Goal: Information Seeking & Learning: Learn about a topic

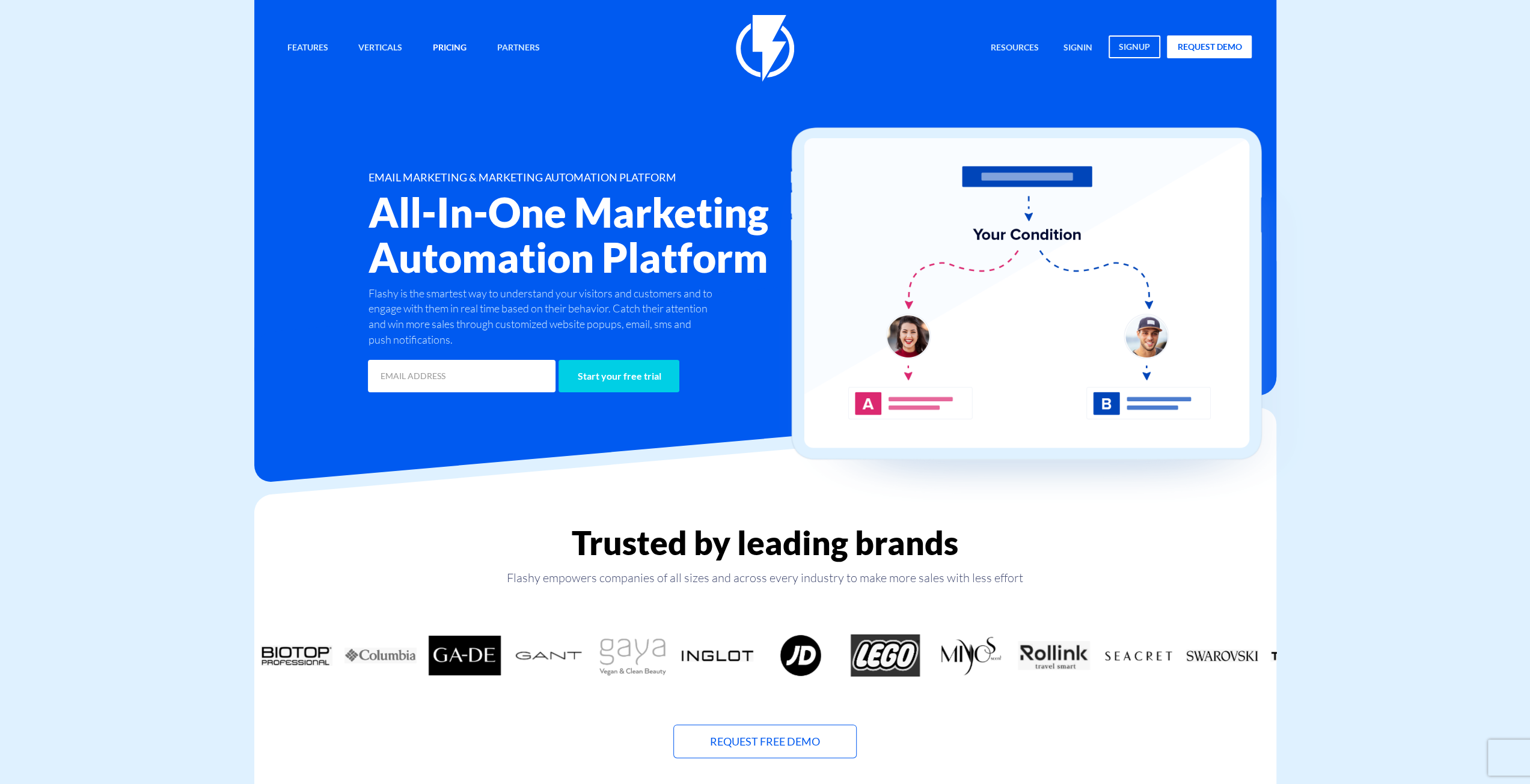
click at [459, 48] on link "Pricing" at bounding box center [449, 48] width 52 height 25
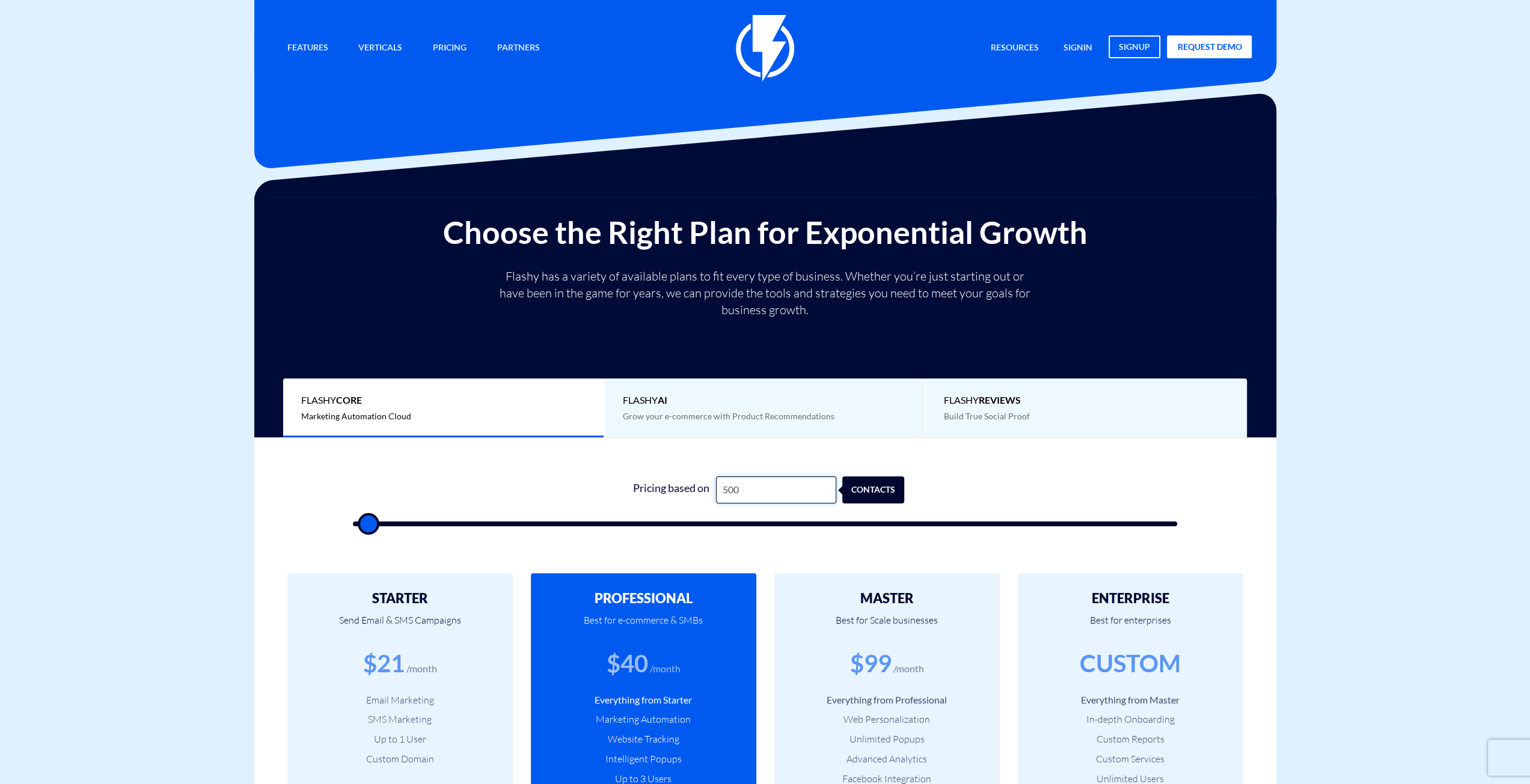
click at [748, 485] on input "500" at bounding box center [776, 489] width 121 height 27
type input "7"
type input "500"
type input "75"
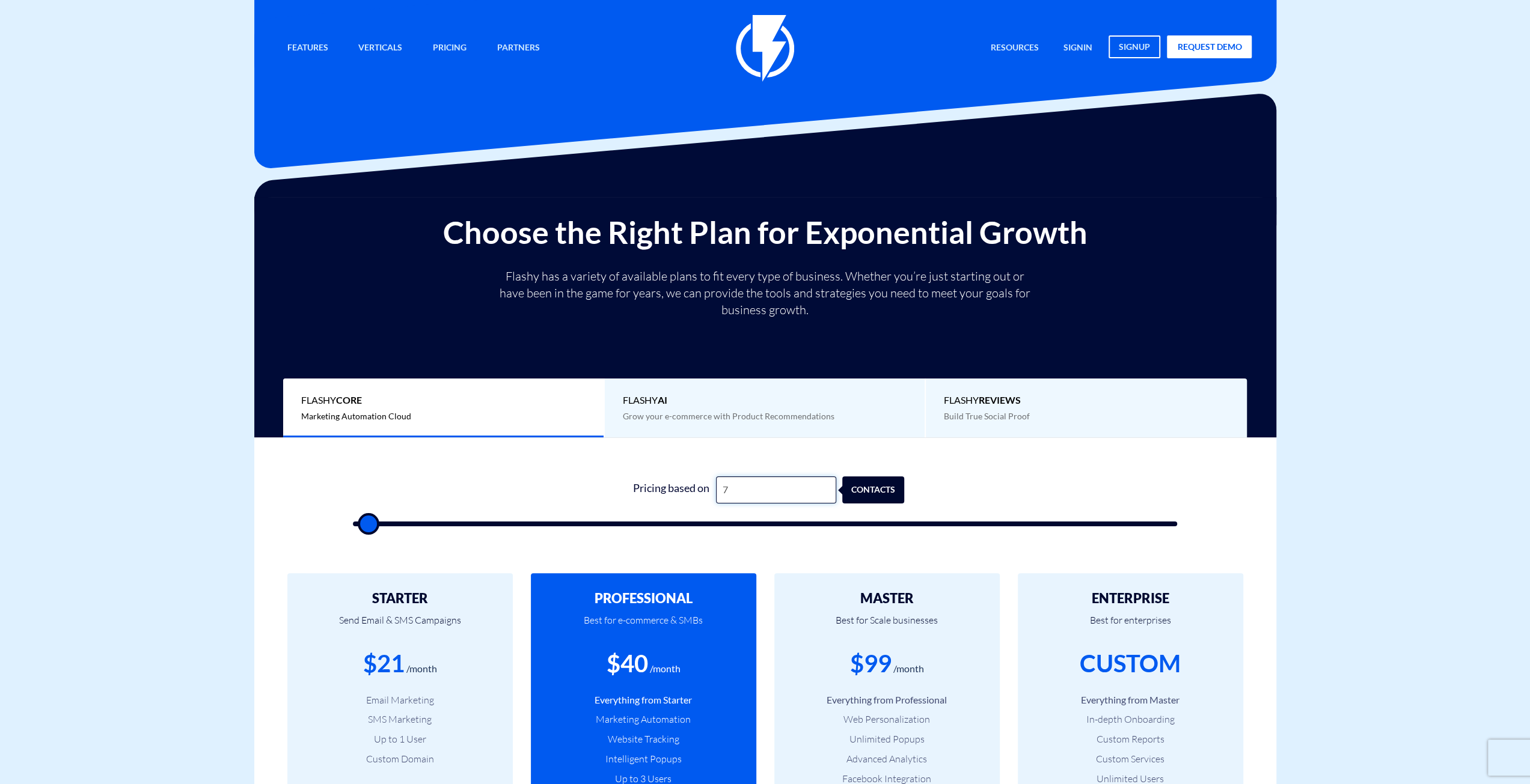
type input "500"
type input "750"
type input "1000"
type input "7,500"
type input "7500"
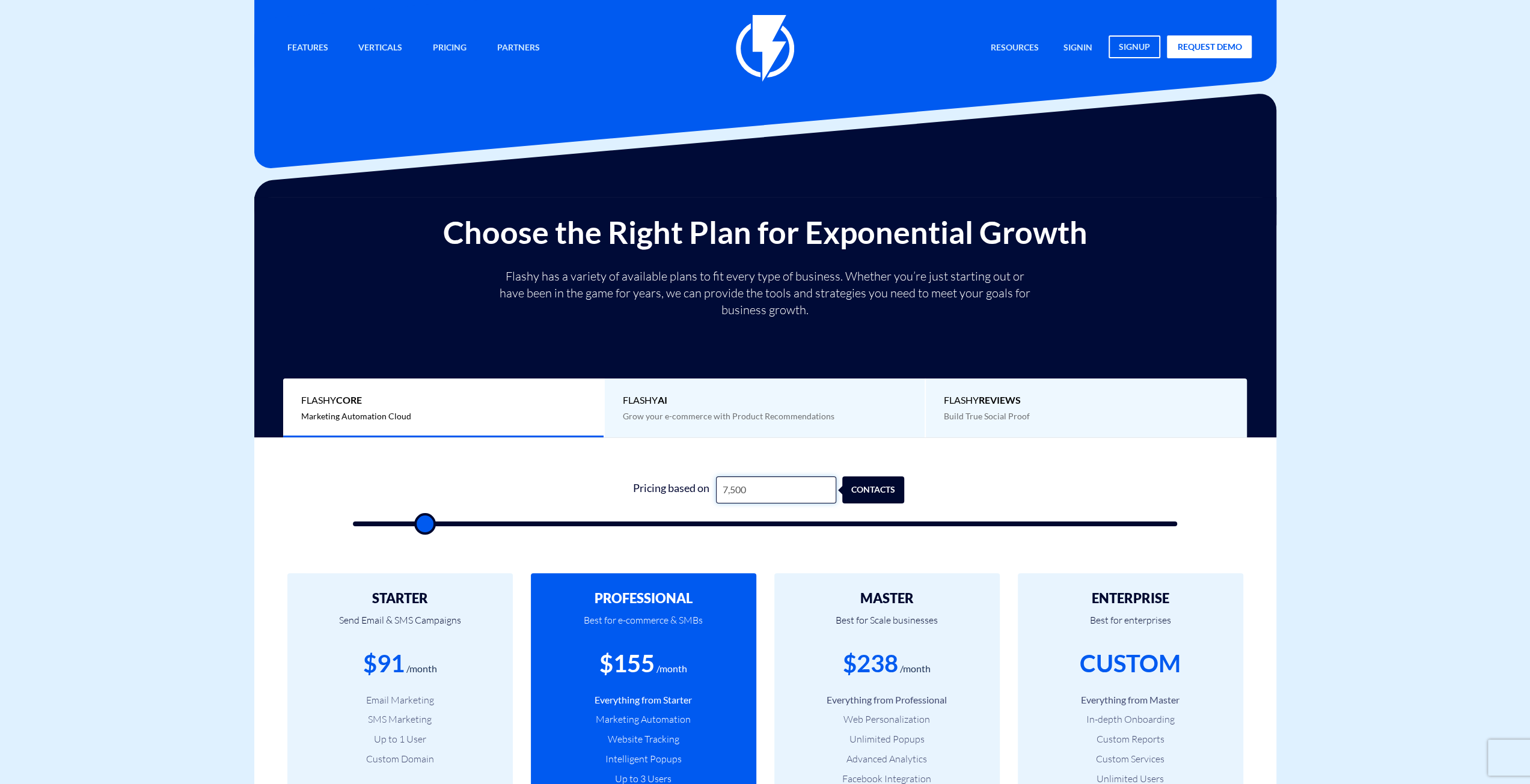
type input "75,000"
type input "75000"
type input "75,000"
click at [756, 256] on div "Choose the Right Plan for Exponential Growth Flashy has a variety of available …" at bounding box center [765, 327] width 1004 height 222
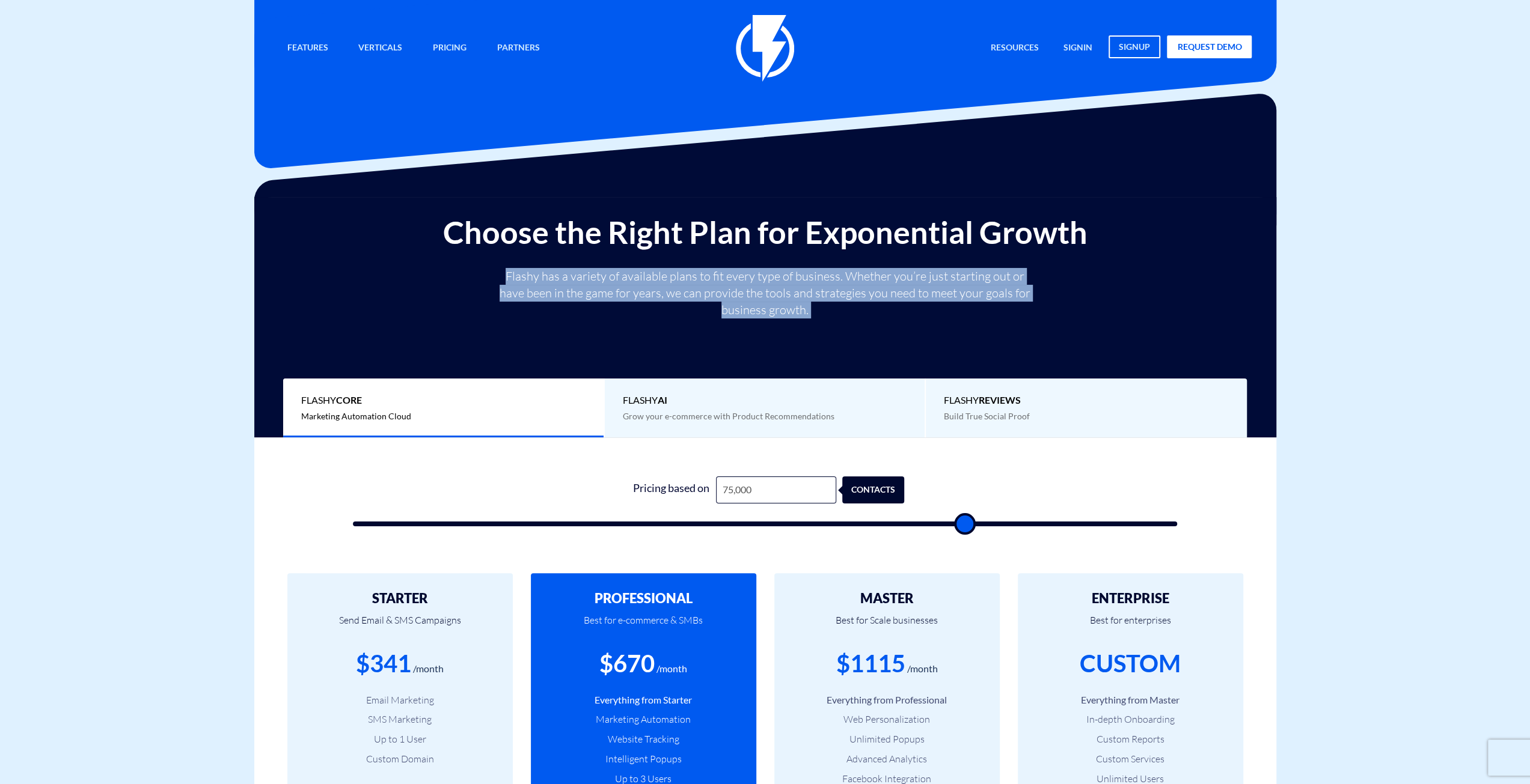
click at [756, 256] on div "Choose the Right Plan for Exponential Growth Flashy has a variety of available …" at bounding box center [765, 327] width 1004 height 222
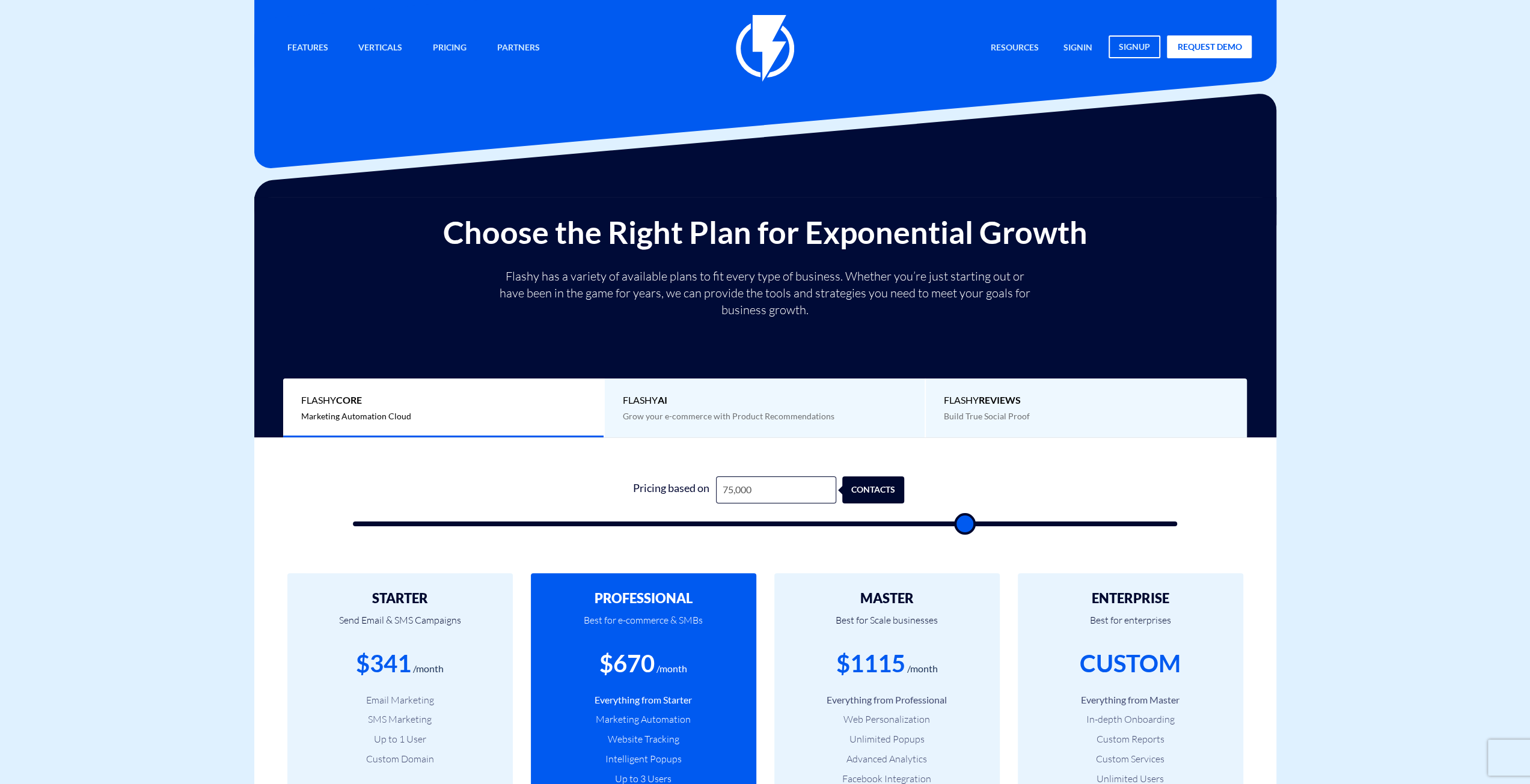
click at [756, 240] on h2 "Choose the Right Plan for Exponential Growth" at bounding box center [765, 232] width 1004 height 34
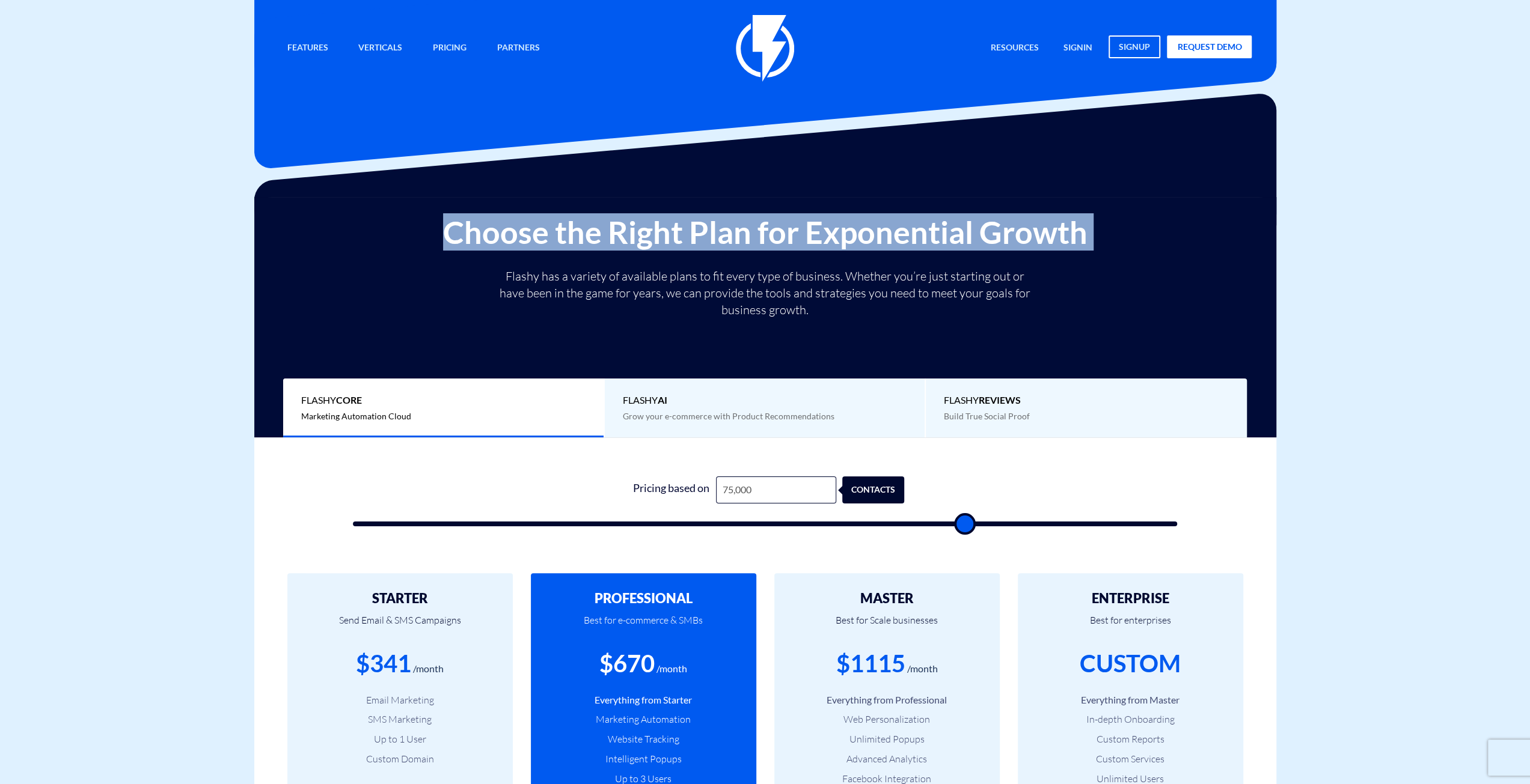
click at [756, 240] on h2 "Choose the Right Plan for Exponential Growth" at bounding box center [765, 232] width 1004 height 34
click at [726, 293] on p "Flashy has a variety of available plans to fit every type of business. Whether …" at bounding box center [765, 294] width 541 height 51
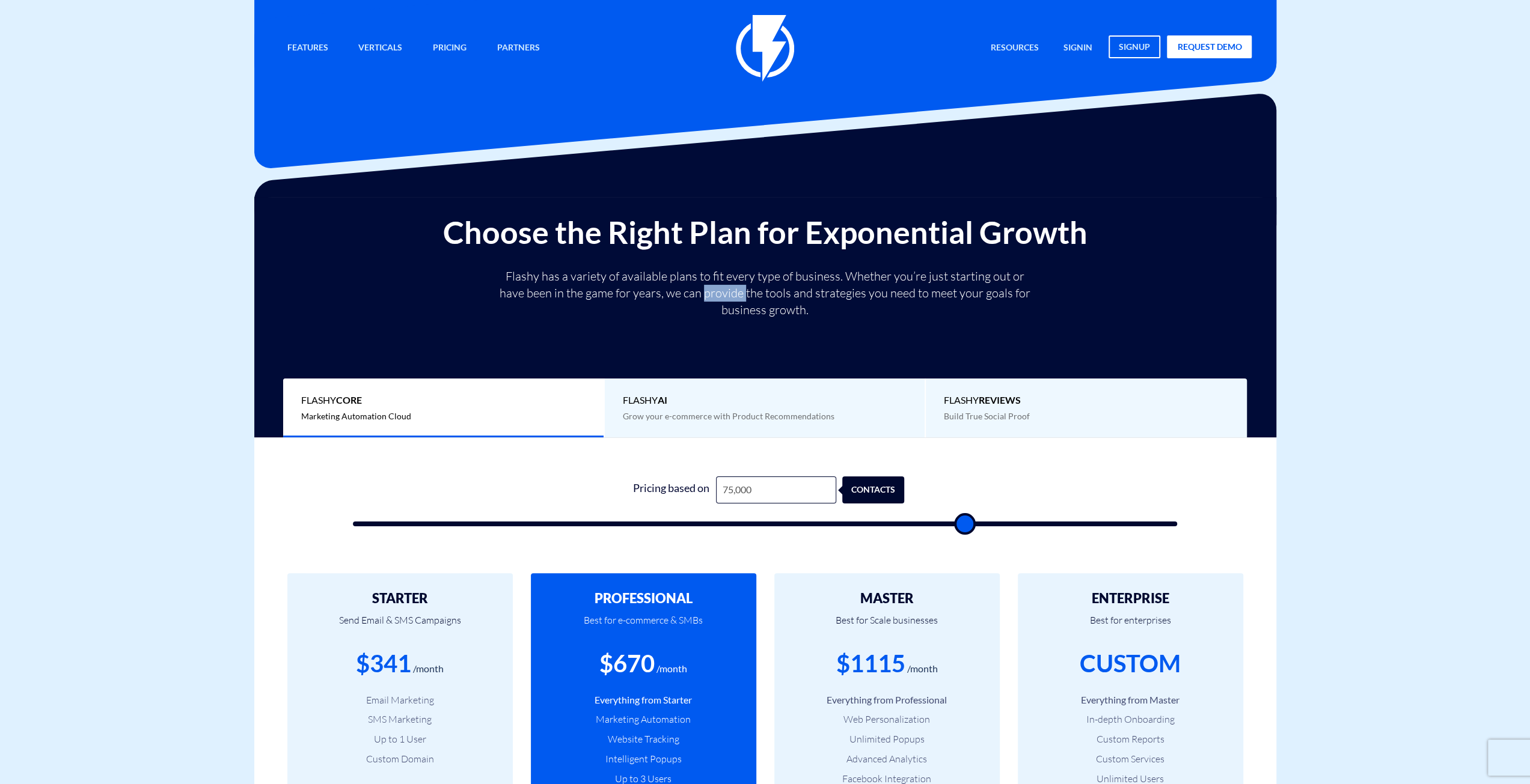
click at [726, 293] on p "Flashy has a variety of available plans to fit every type of business. Whether …" at bounding box center [765, 294] width 541 height 51
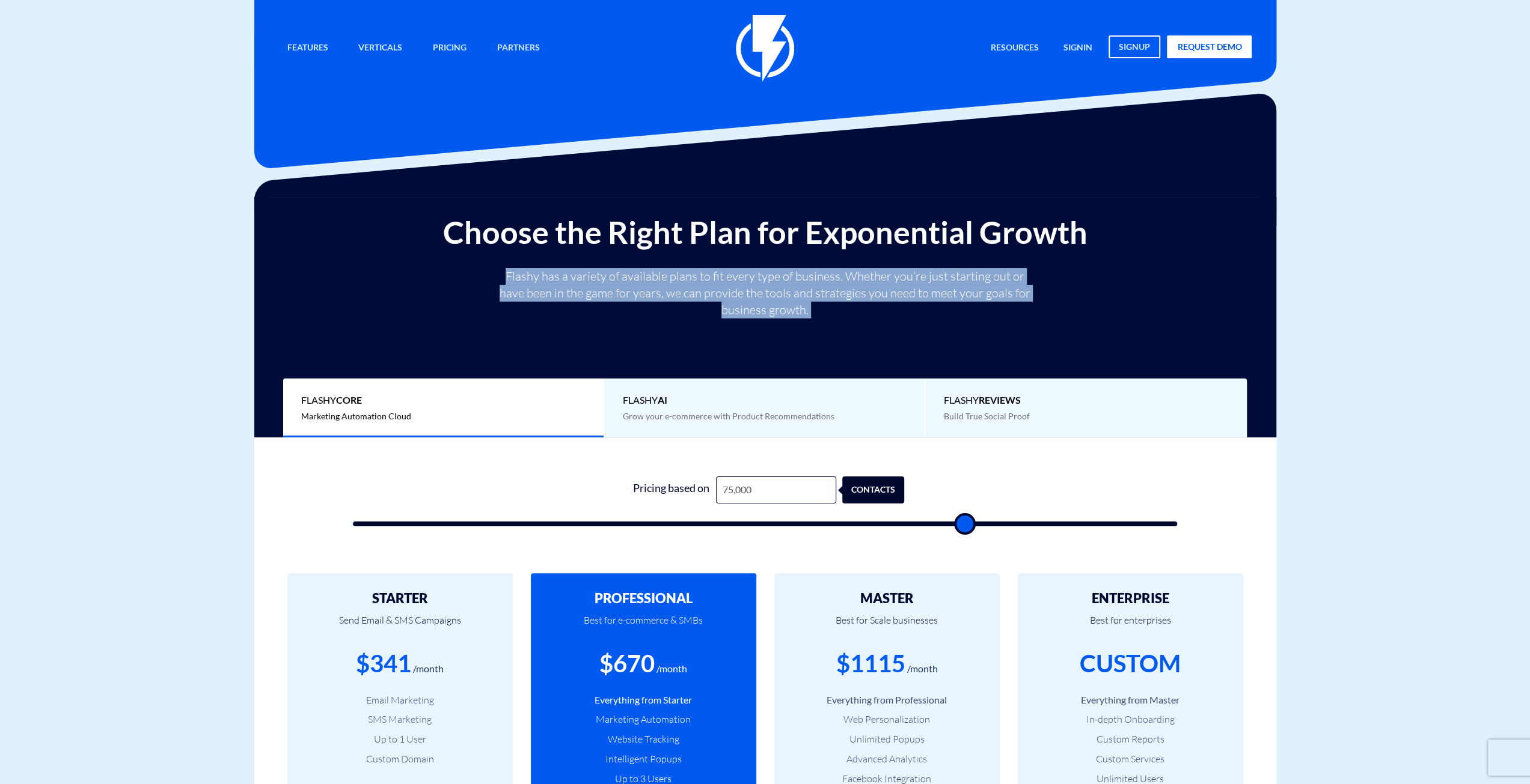
click at [726, 293] on p "Flashy has a variety of available plans to fit every type of business. Whether …" at bounding box center [765, 294] width 541 height 51
click at [684, 302] on p "Flashy has a variety of available plans to fit every type of business. Whether …" at bounding box center [765, 294] width 541 height 51
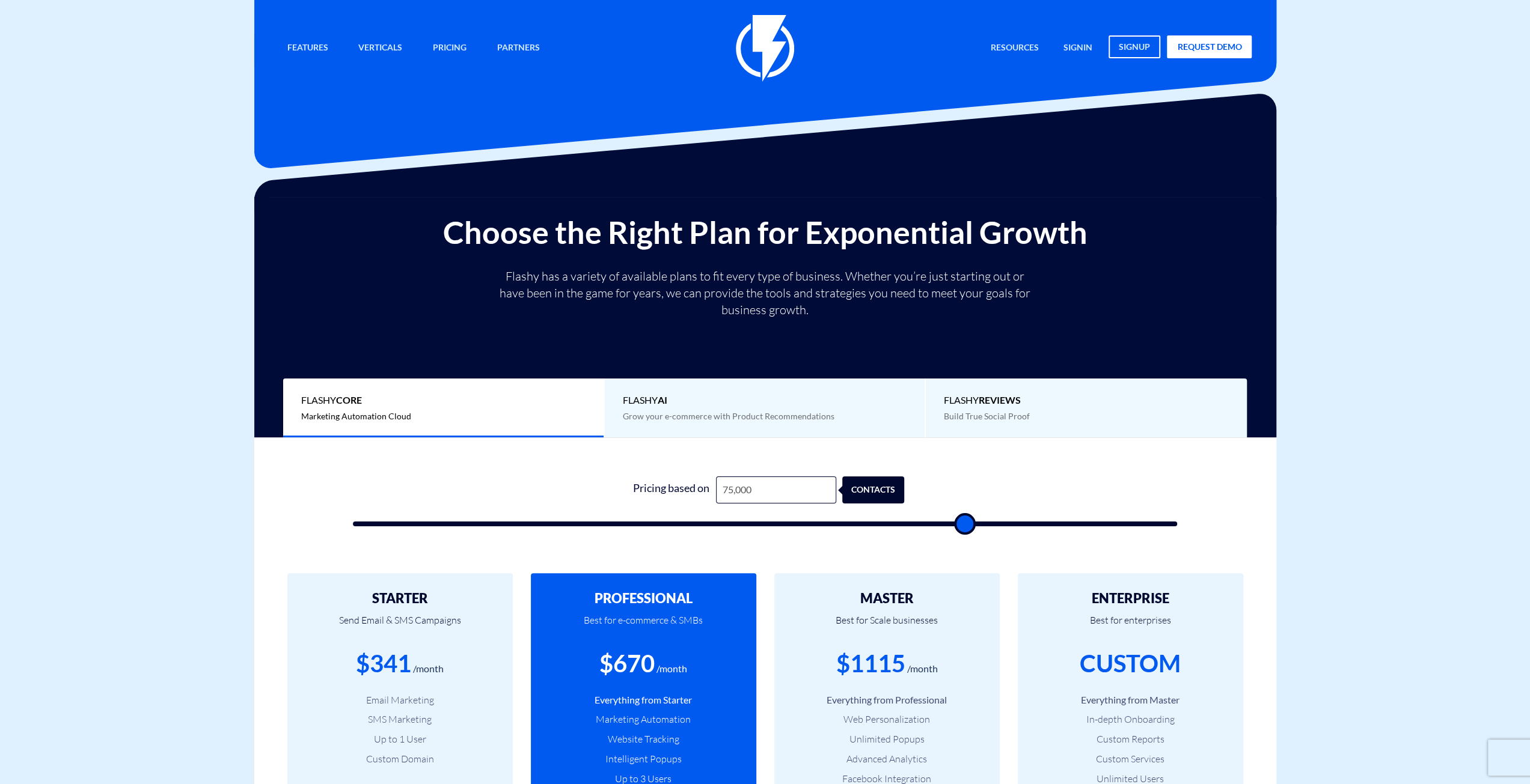
click at [768, 40] on img at bounding box center [765, 48] width 58 height 67
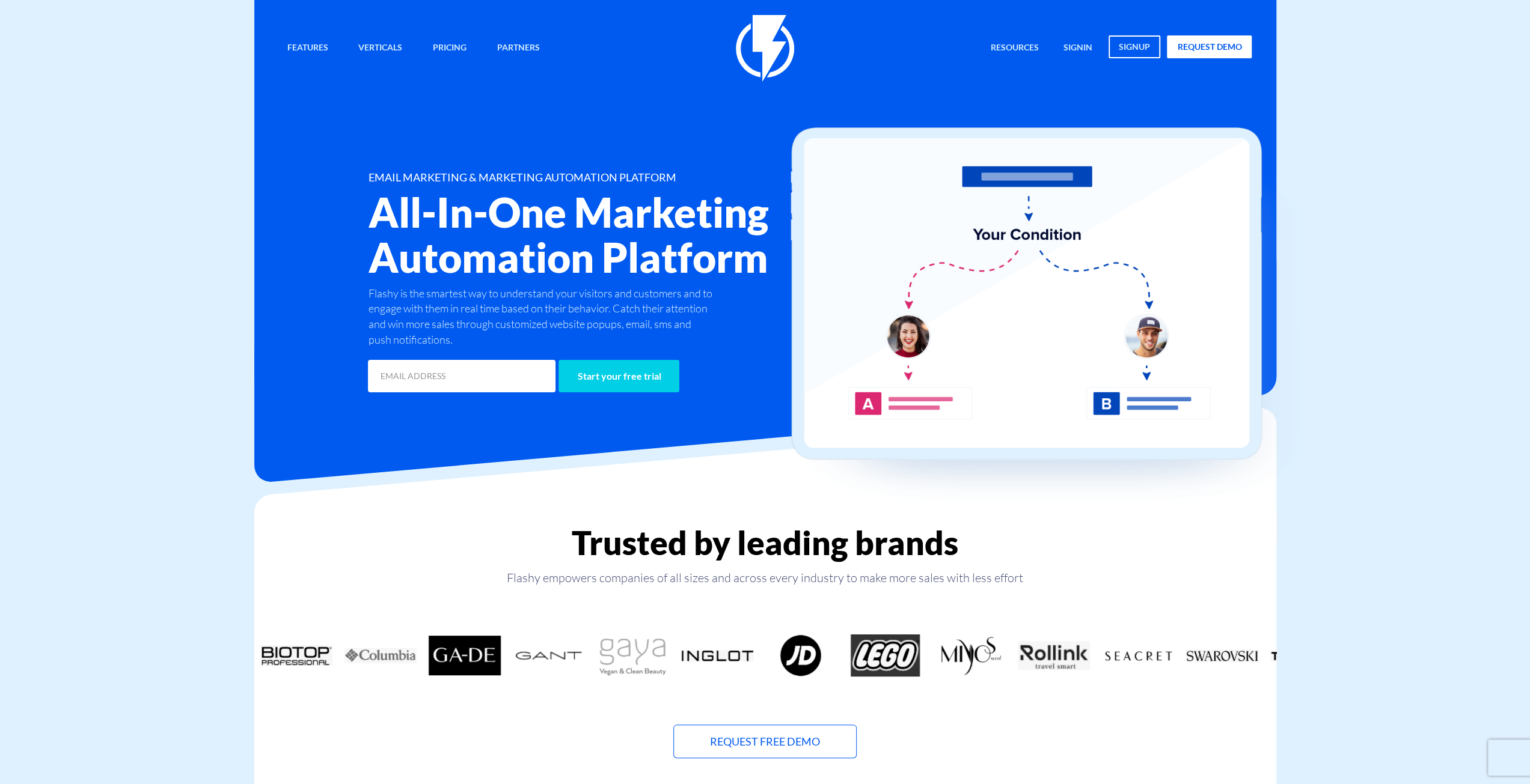
click at [786, 42] on img at bounding box center [765, 48] width 58 height 67
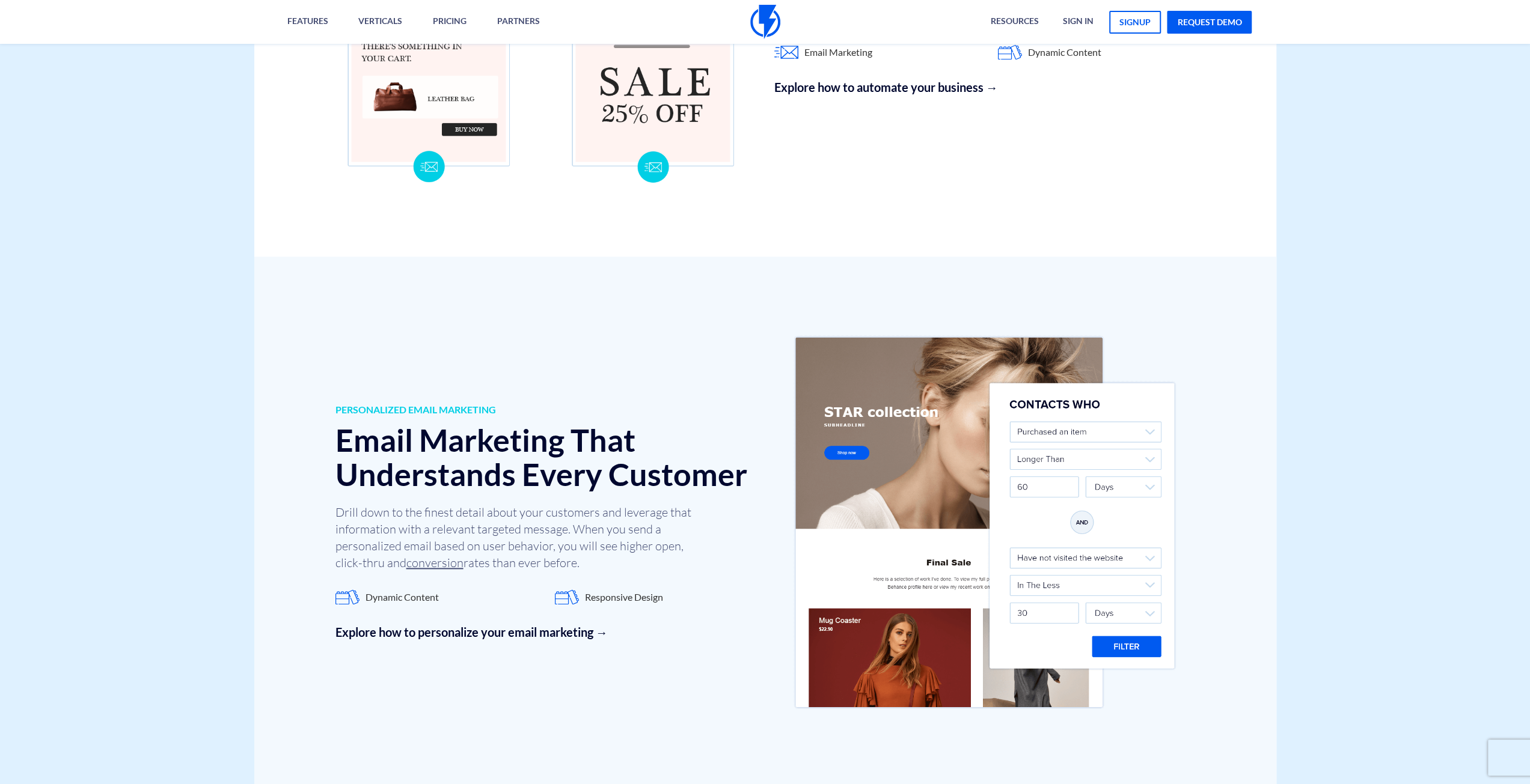
scroll to position [1332, 0]
